Goal: Task Accomplishment & Management: Manage account settings

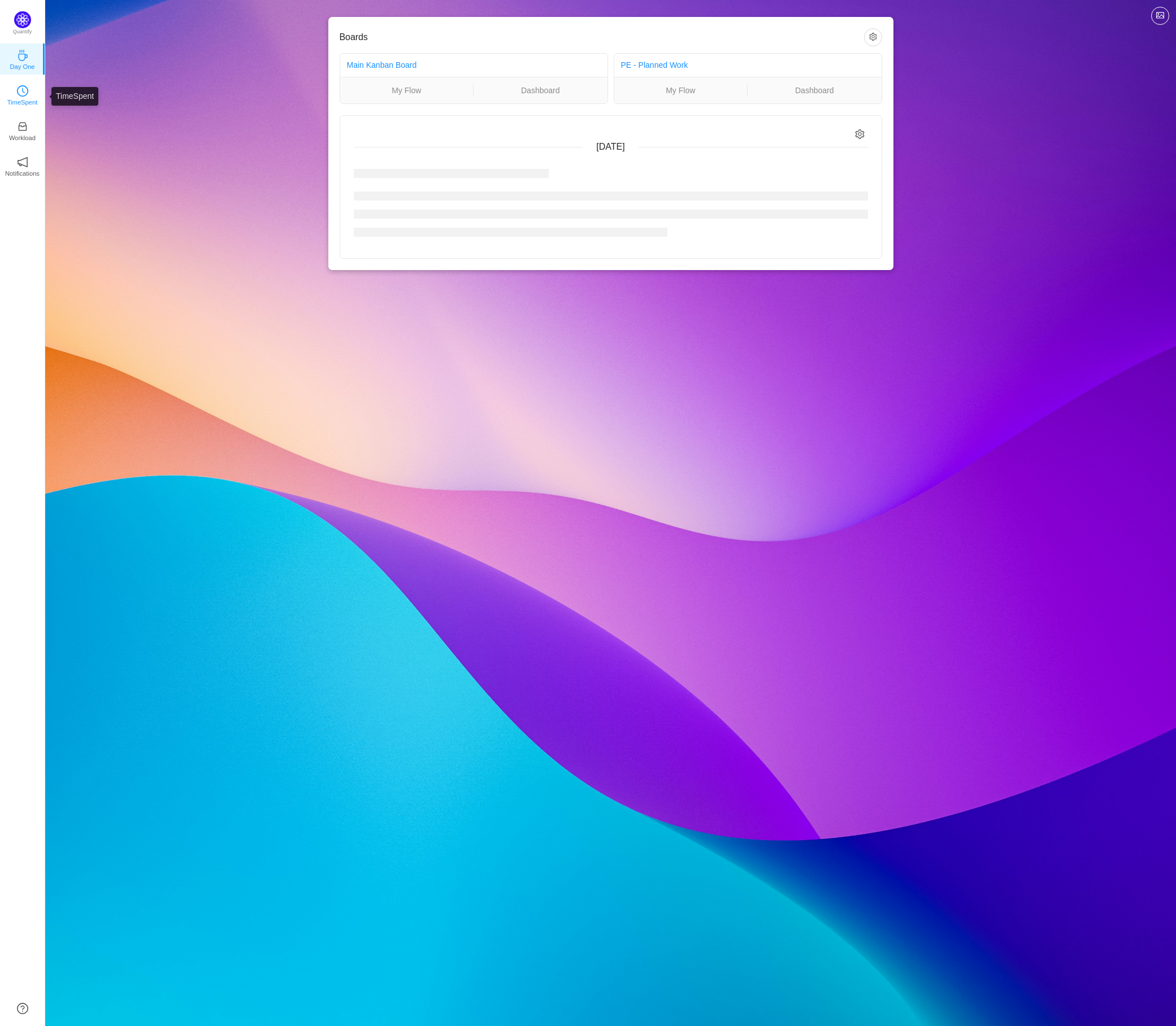
click at [24, 99] on p "TimeSpent" at bounding box center [22, 102] width 30 height 10
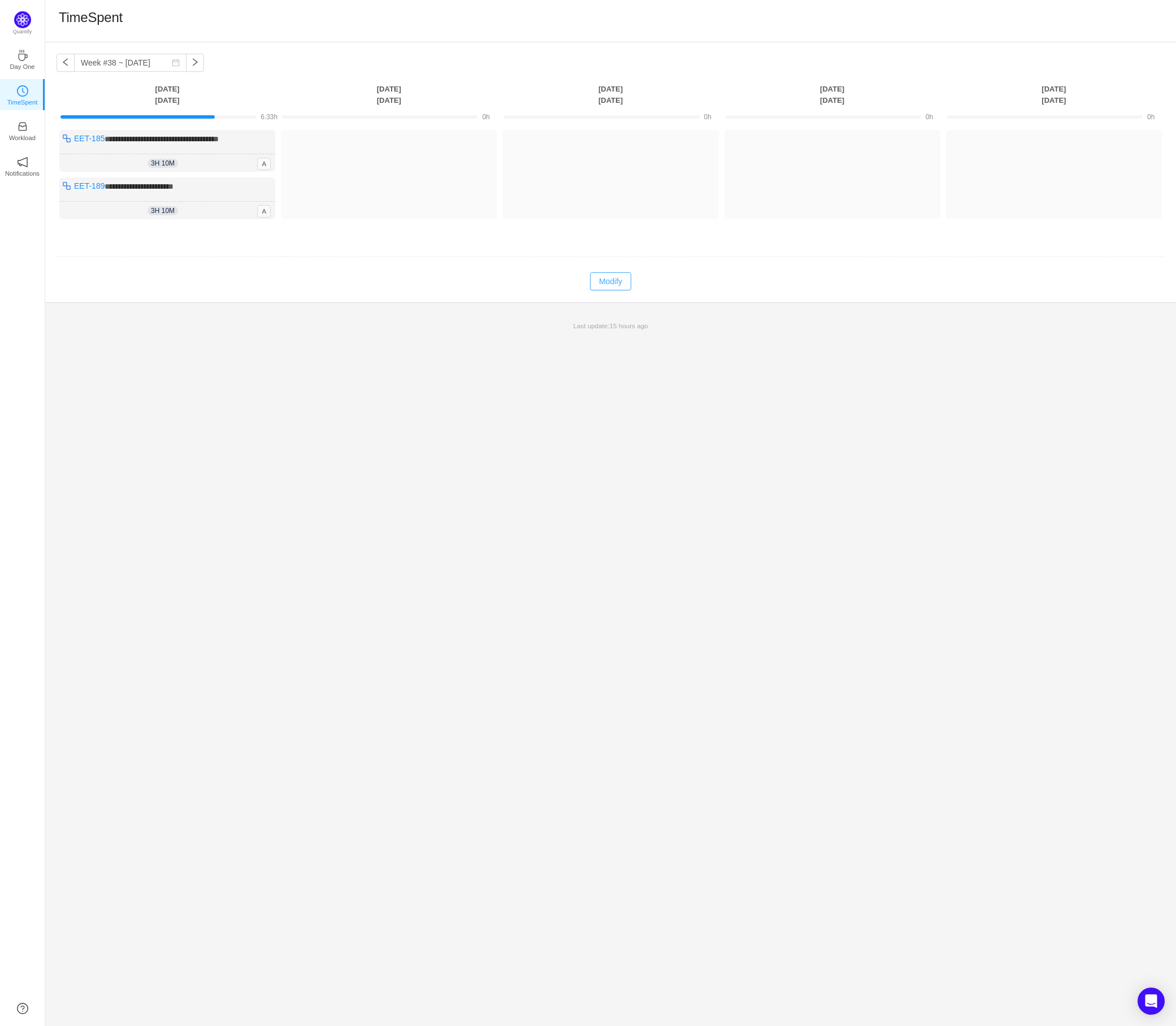
click at [616, 282] on button "Modify" at bounding box center [611, 281] width 42 height 18
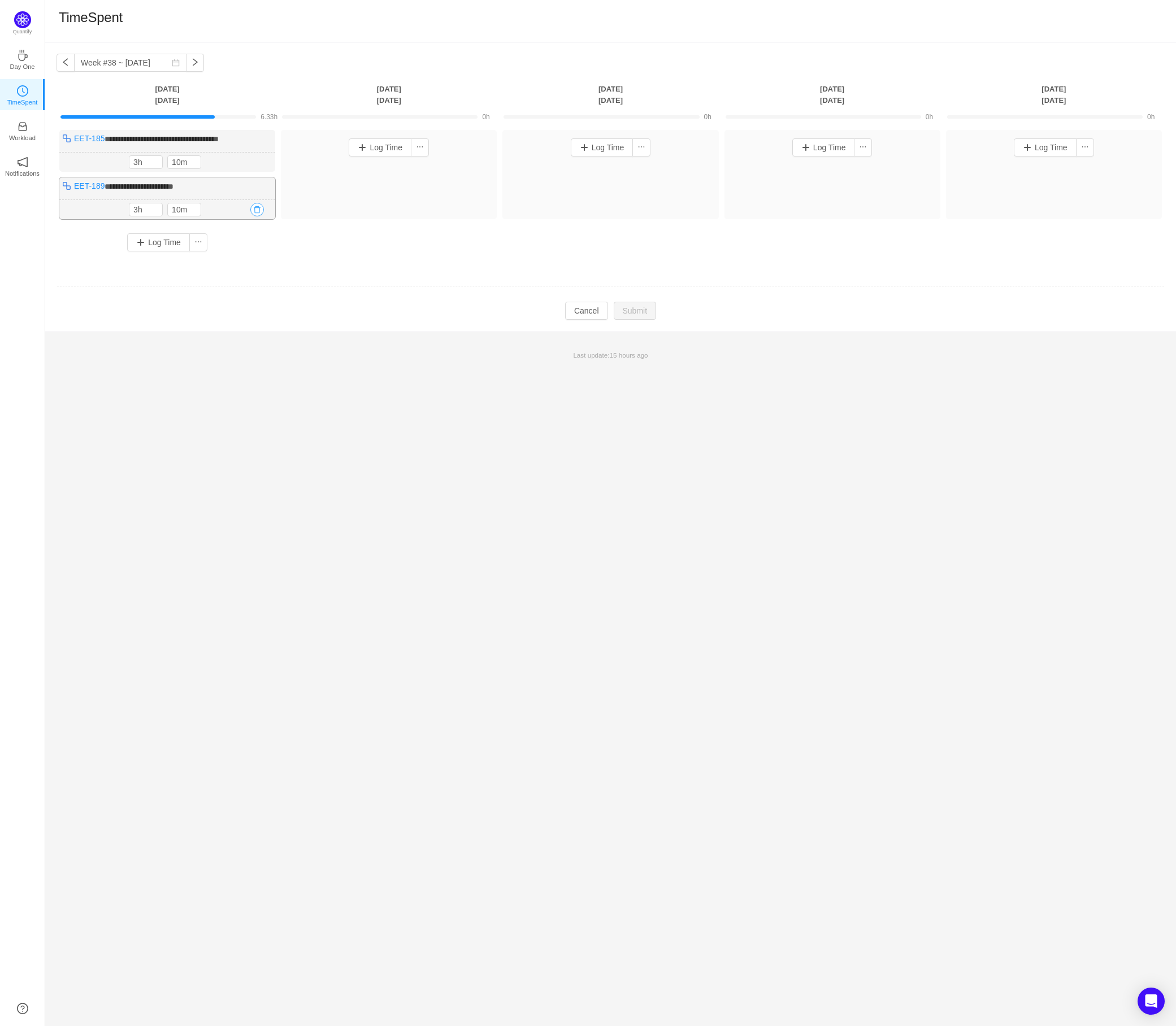
click at [257, 209] on button "button" at bounding box center [257, 209] width 13 height 13
click at [239, 259] on button "Yes" at bounding box center [244, 258] width 22 height 13
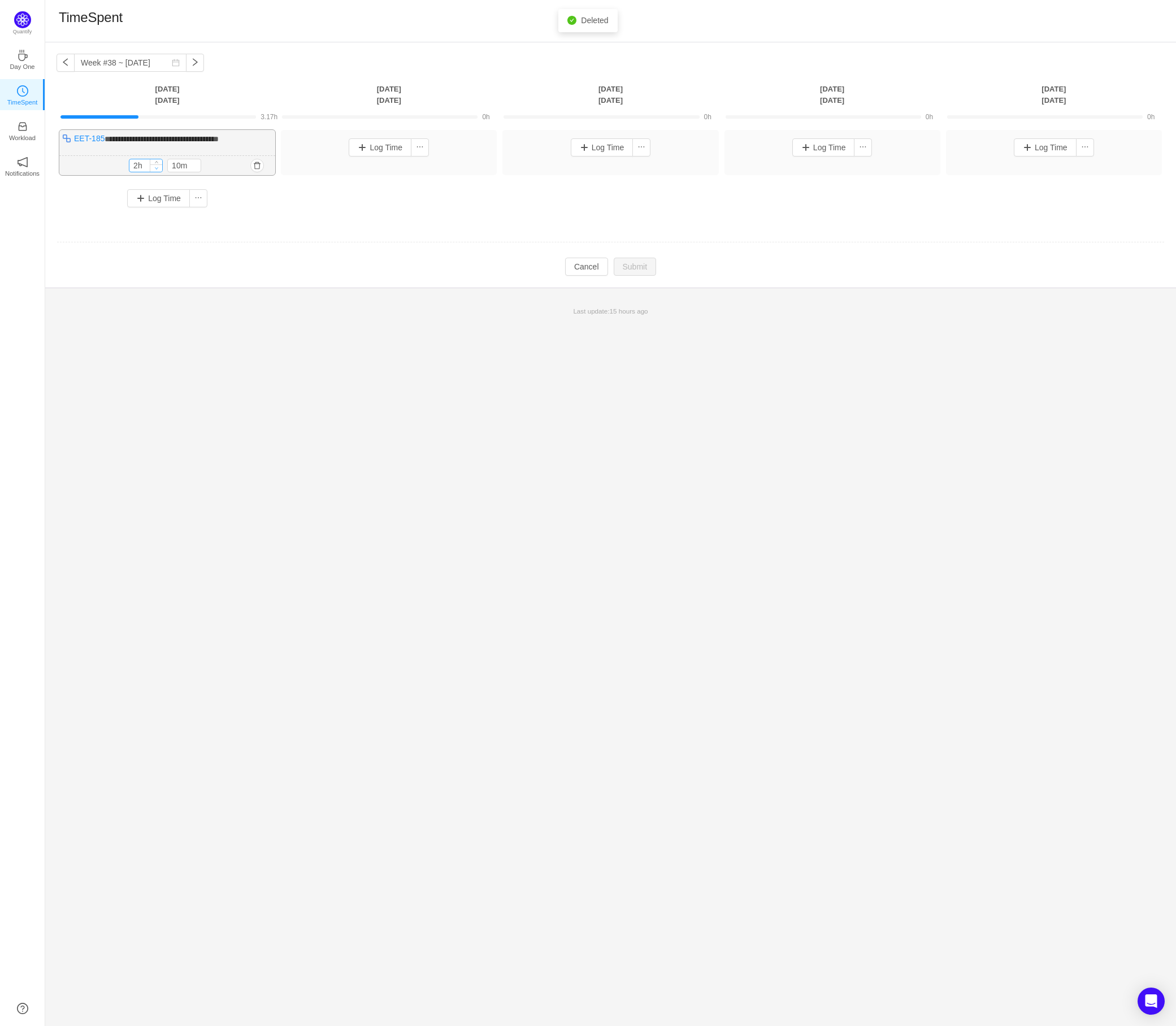
click at [156, 169] on icon "icon: down" at bounding box center [157, 168] width 4 height 4
click at [156, 169] on icon "icon: down" at bounding box center [157, 167] width 4 height 4
type input "1h"
click at [156, 161] on icon "icon: up" at bounding box center [157, 163] width 4 height 4
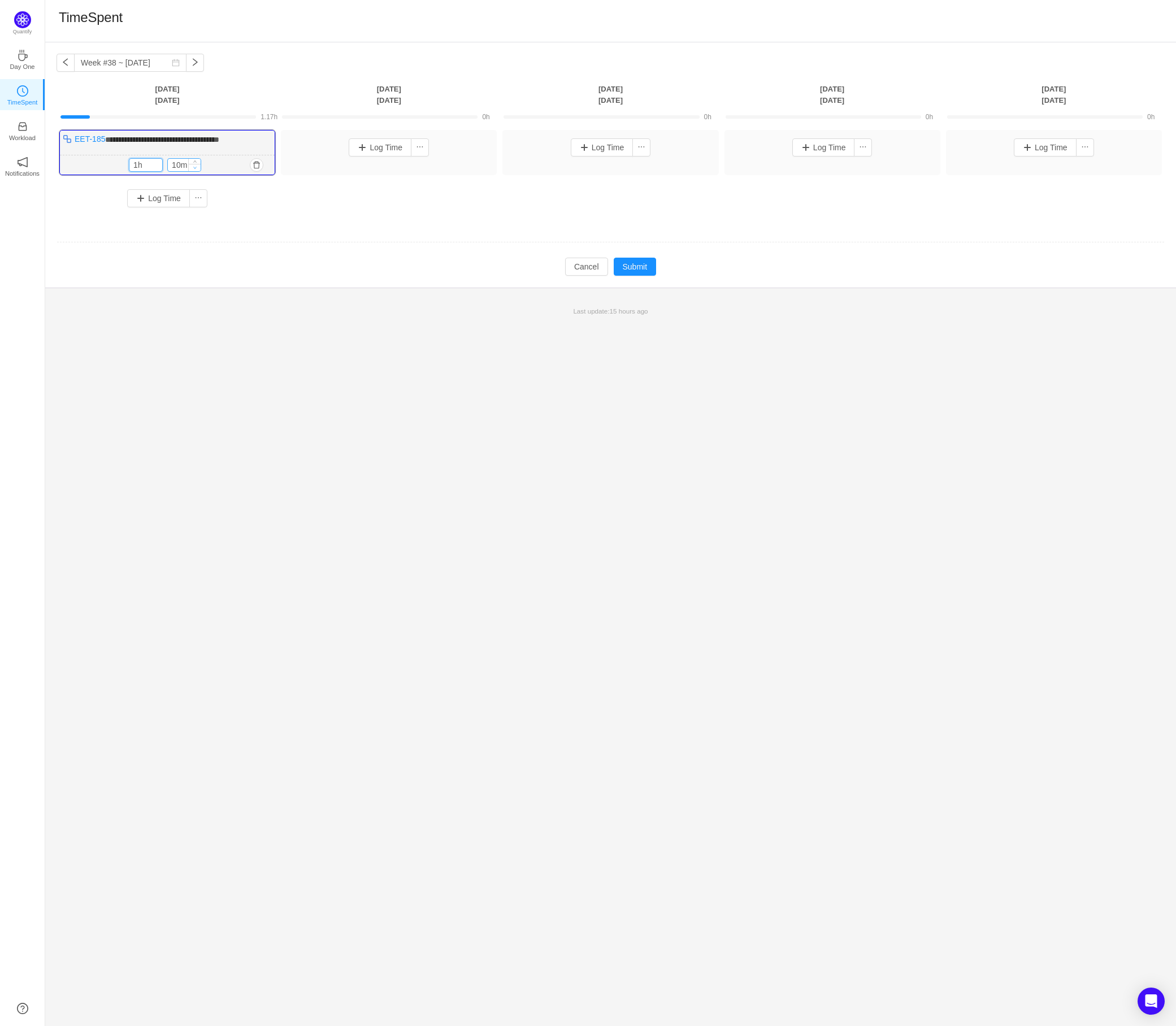
type input "0m"
click at [199, 167] on span "Decrease Value" at bounding box center [195, 168] width 12 height 7
click at [316, 250] on td at bounding box center [610, 242] width 1108 height 29
click at [646, 271] on button "Submit" at bounding box center [636, 267] width 43 height 18
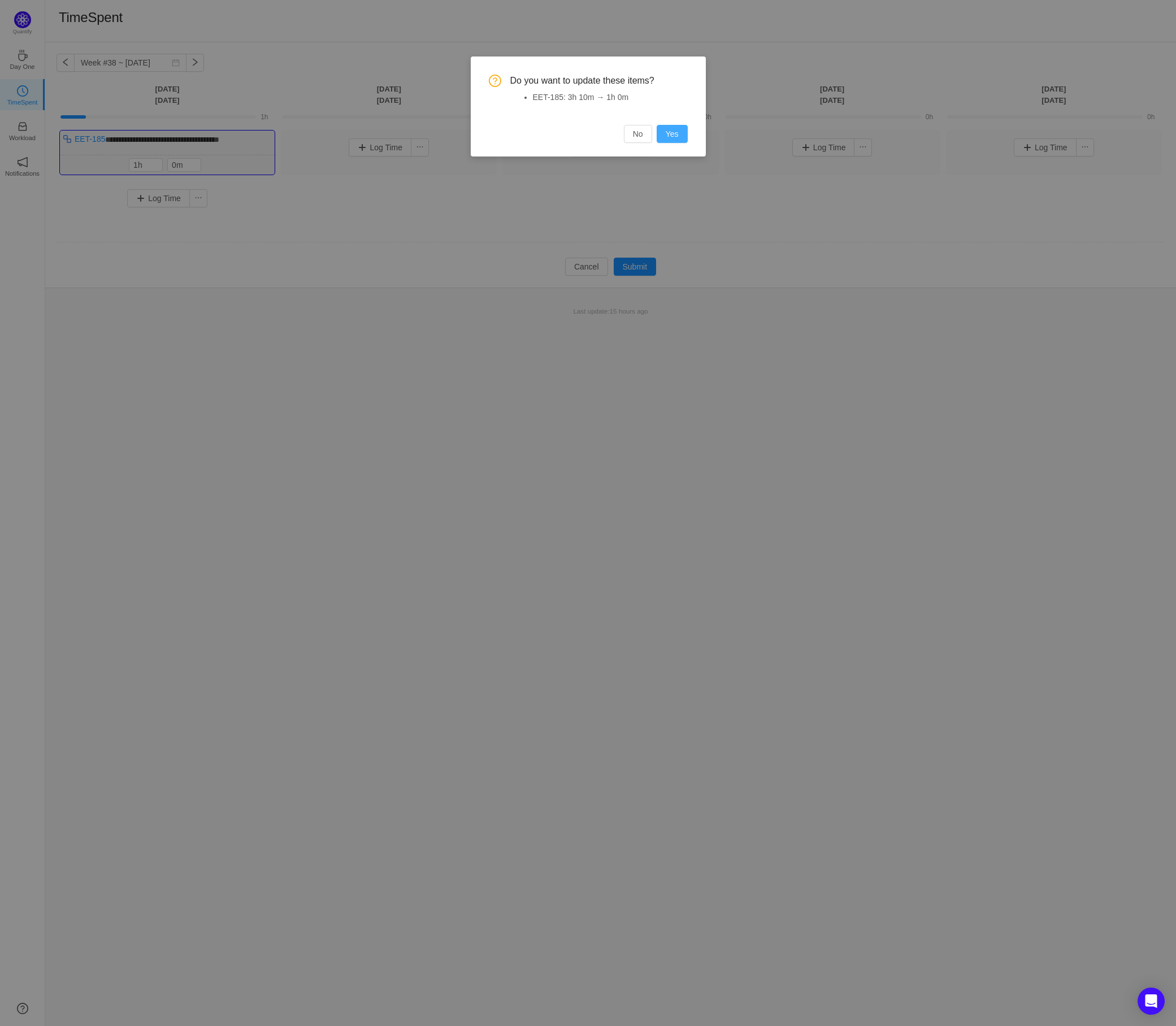
click at [676, 131] on button "Yes" at bounding box center [672, 134] width 31 height 18
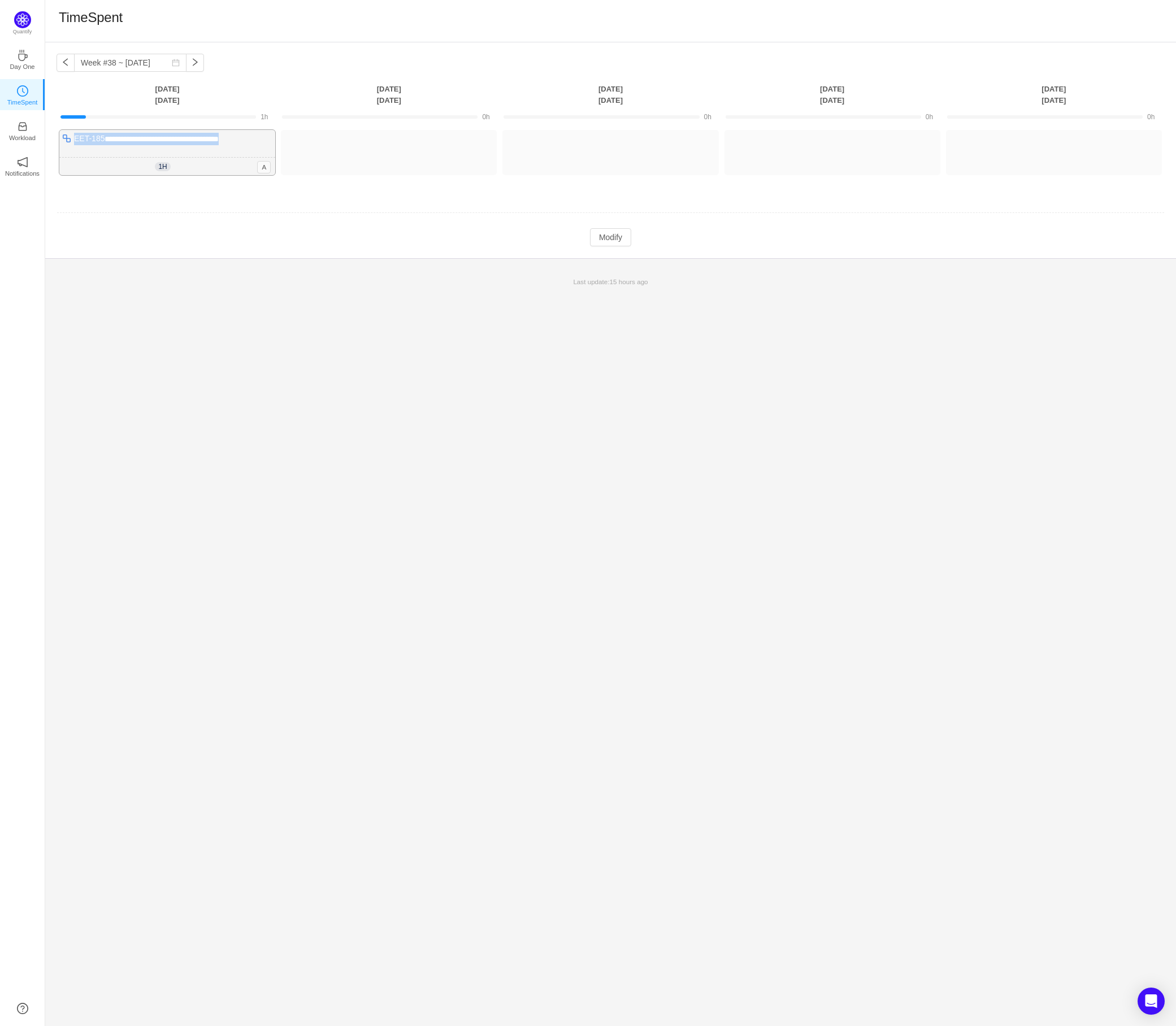
drag, startPoint x: 257, startPoint y: 140, endPoint x: 73, endPoint y: 137, distance: 184.0
click at [73, 137] on div "**********" at bounding box center [167, 152] width 216 height 45
